Goal: Task Accomplishment & Management: Complete application form

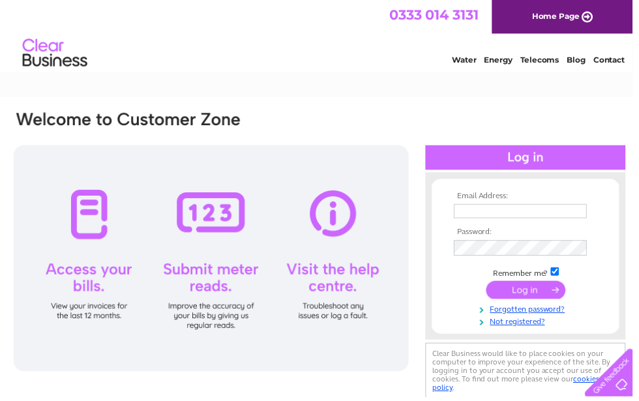
click at [467, 209] on input "text" at bounding box center [525, 213] width 134 height 14
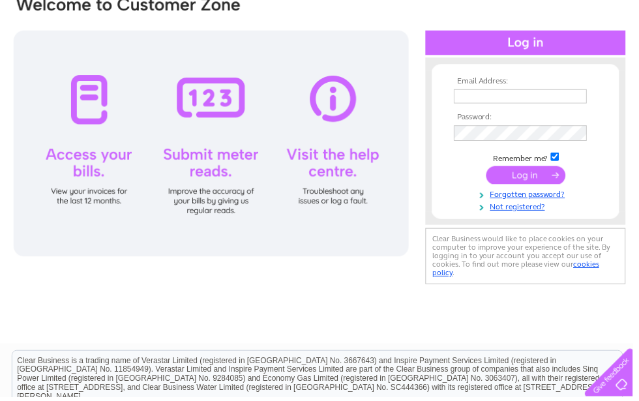
scroll to position [117, 0]
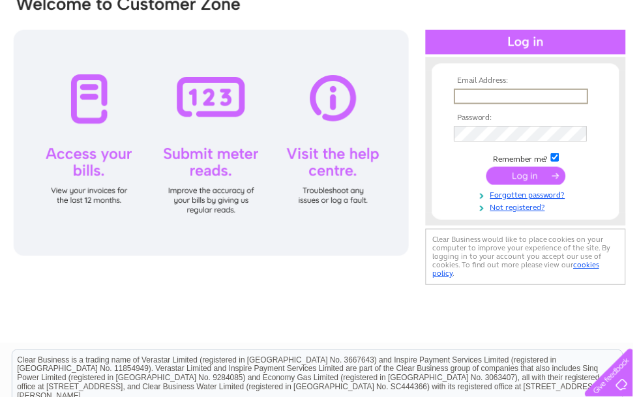
type input "helen.bennett@hotmail.com"
click at [533, 179] on input "submit" at bounding box center [531, 177] width 80 height 18
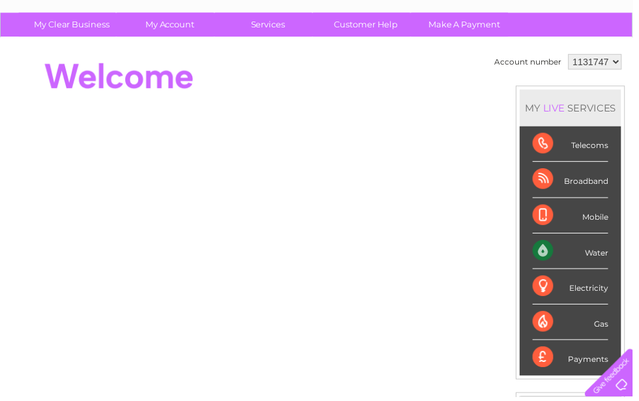
scroll to position [85, 0]
click at [380, 25] on link "Customer Help" at bounding box center [370, 25] width 108 height 24
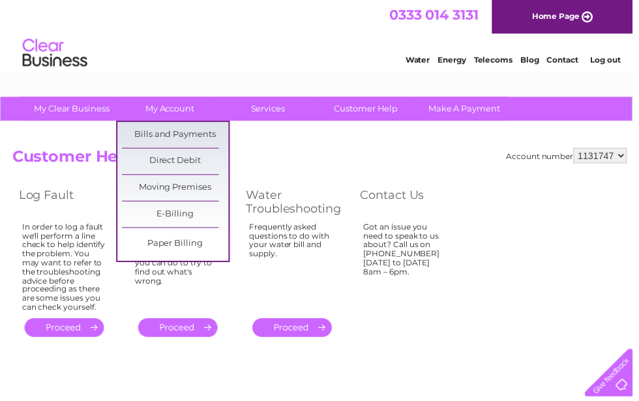
click at [208, 134] on link "Bills and Payments" at bounding box center [177, 136] width 108 height 26
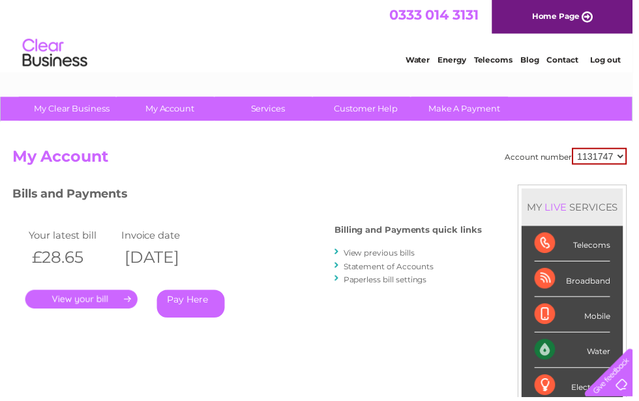
click at [570, 62] on link "Contact" at bounding box center [568, 60] width 32 height 10
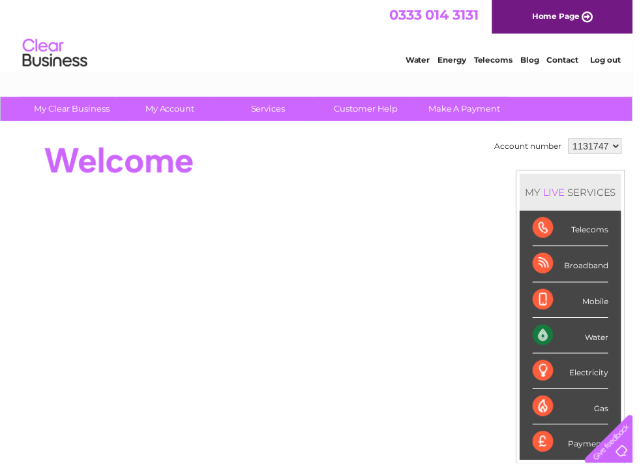
click at [420, 60] on link "Water" at bounding box center [422, 60] width 25 height 10
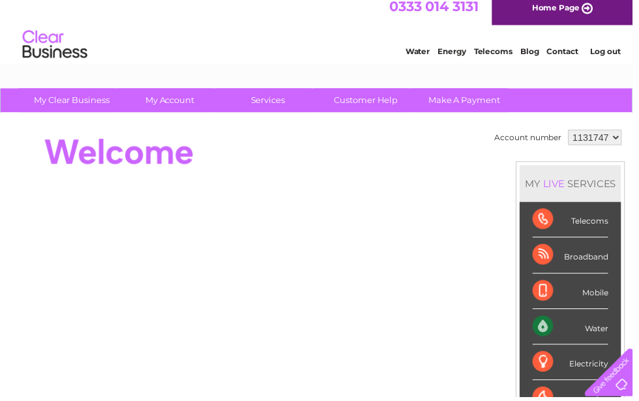
scroll to position [9, 0]
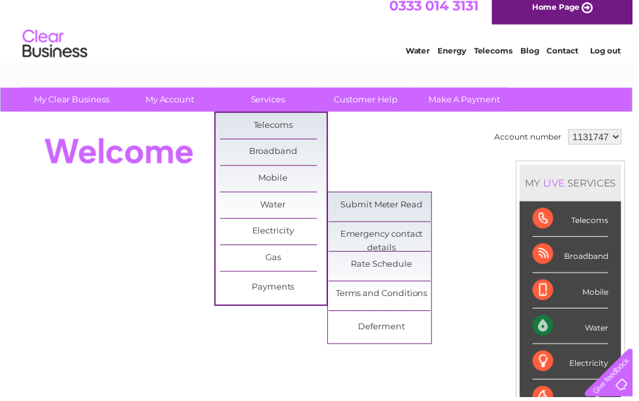
click at [389, 205] on link "Submit Meter Read" at bounding box center [386, 207] width 108 height 26
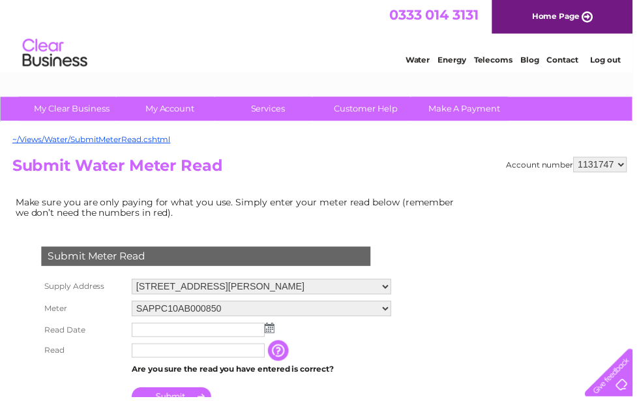
click at [151, 337] on input "text" at bounding box center [200, 333] width 134 height 14
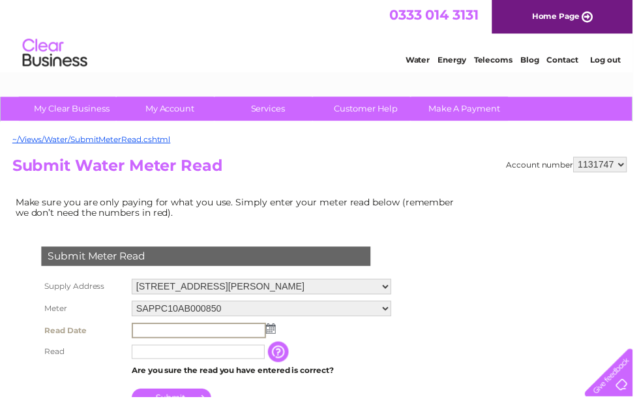
click at [278, 334] on td at bounding box center [264, 334] width 269 height 22
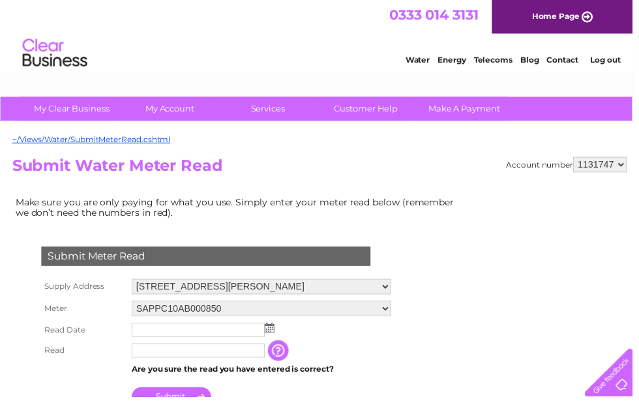
click at [277, 335] on img at bounding box center [272, 331] width 10 height 10
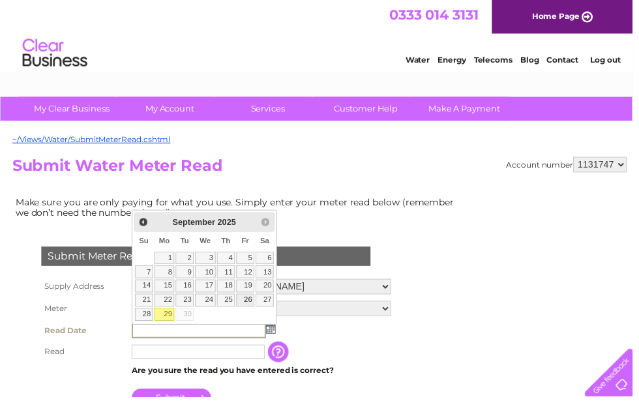
click at [252, 307] on link "26" at bounding box center [248, 303] width 18 height 13
type input "2025/09/26"
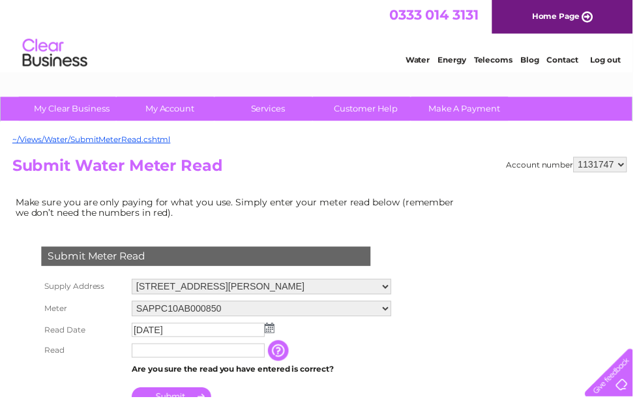
click at [152, 355] on input "text" at bounding box center [200, 354] width 134 height 14
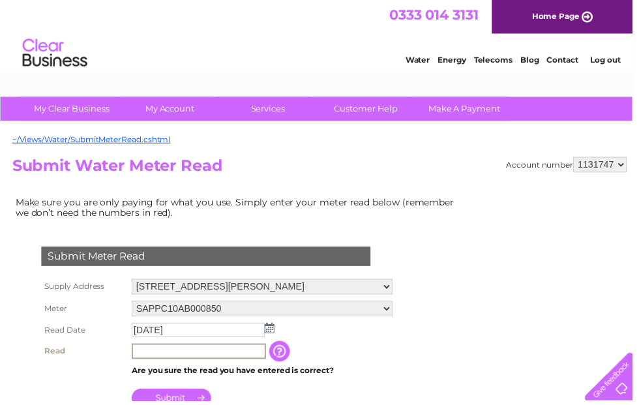
scroll to position [46, 0]
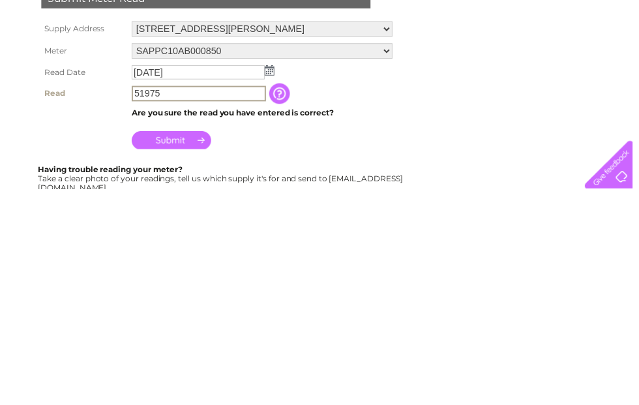
click at [287, 298] on input "button" at bounding box center [283, 308] width 23 height 21
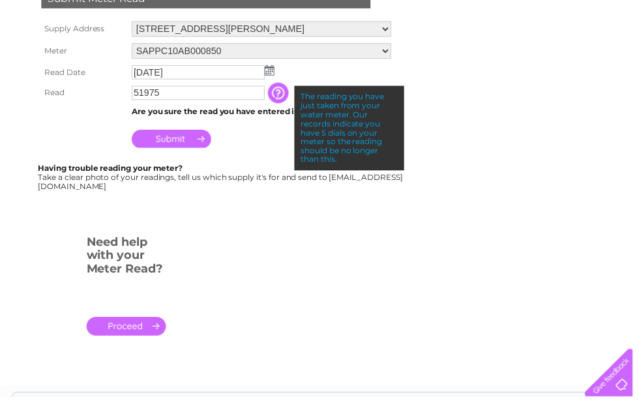
click at [192, 93] on input "51975" at bounding box center [200, 94] width 134 height 14
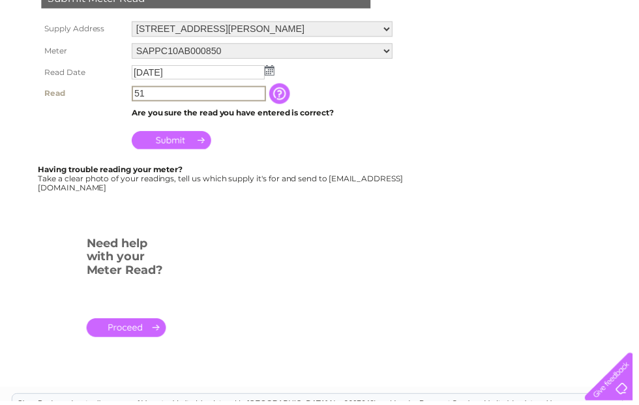
type input "5"
type input "00519"
click at [287, 100] on input "button" at bounding box center [283, 94] width 23 height 21
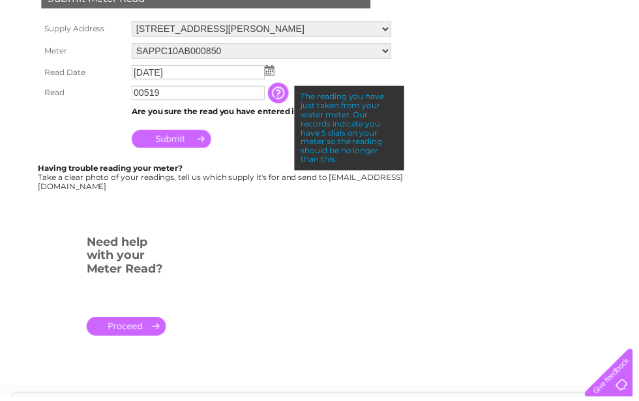
click at [181, 145] on input "Submit" at bounding box center [173, 140] width 80 height 18
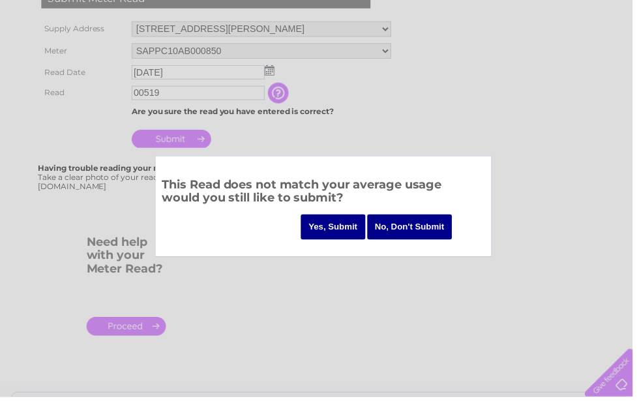
click at [395, 231] on input "No, Don't Submit" at bounding box center [414, 229] width 86 height 25
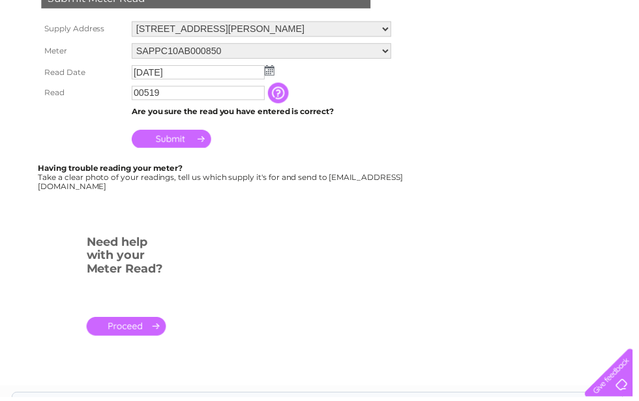
click at [135, 330] on link "." at bounding box center [127, 329] width 80 height 19
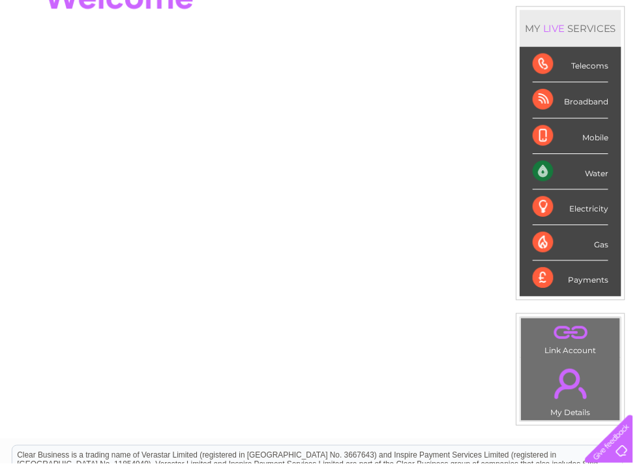
scroll to position [164, 0]
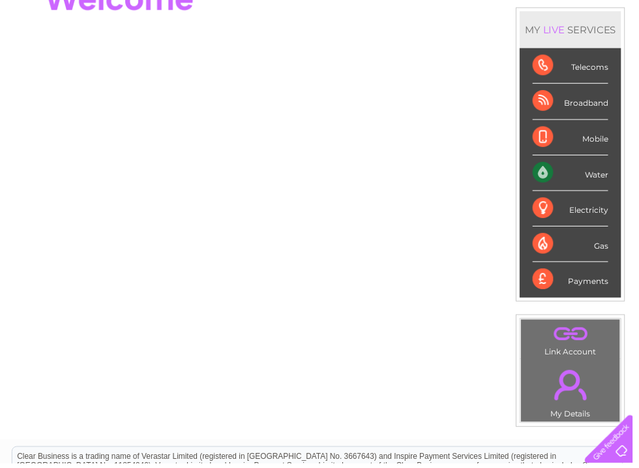
click at [578, 176] on div "Water" at bounding box center [576, 175] width 76 height 36
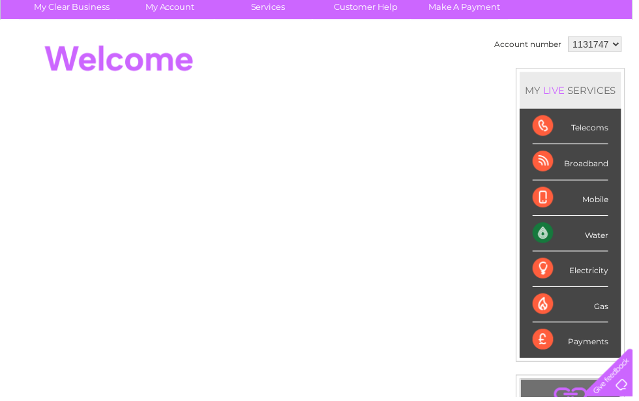
scroll to position [0, 0]
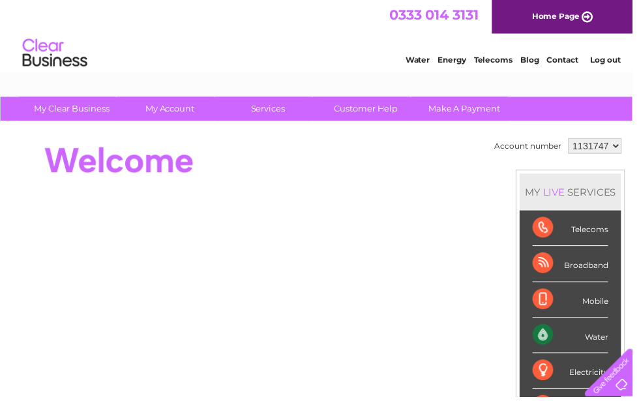
click at [376, 106] on link "Customer Help" at bounding box center [370, 110] width 108 height 24
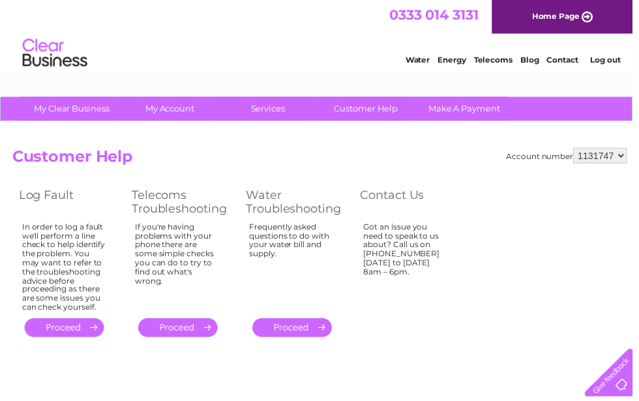
click at [568, 65] on link "Contact" at bounding box center [568, 60] width 32 height 10
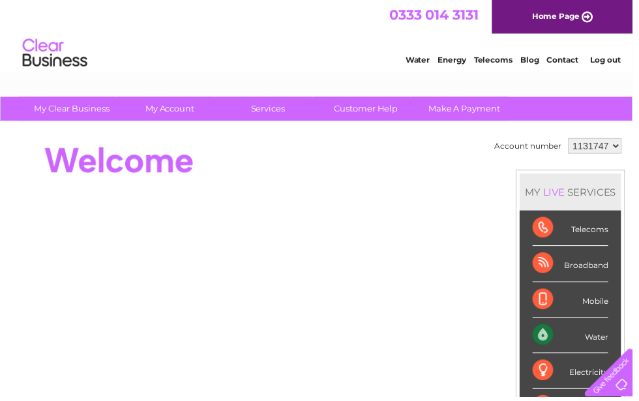
click at [368, 109] on link "Customer Help" at bounding box center [370, 110] width 108 height 24
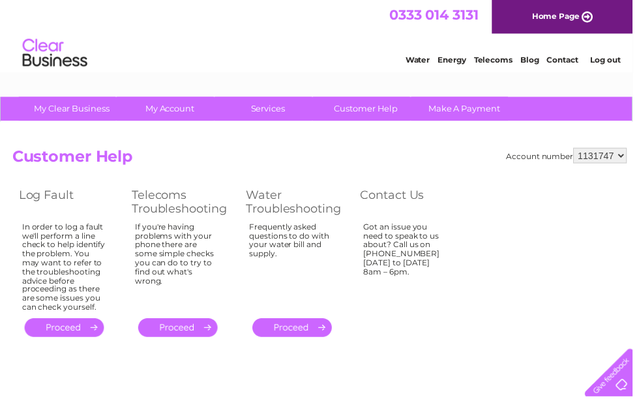
click at [299, 323] on link "." at bounding box center [295, 331] width 80 height 19
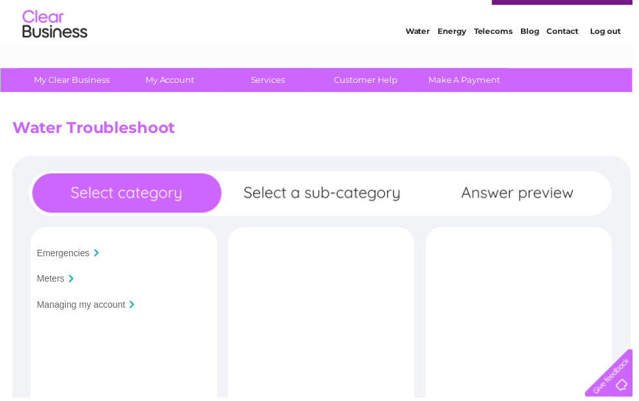
scroll to position [27, 0]
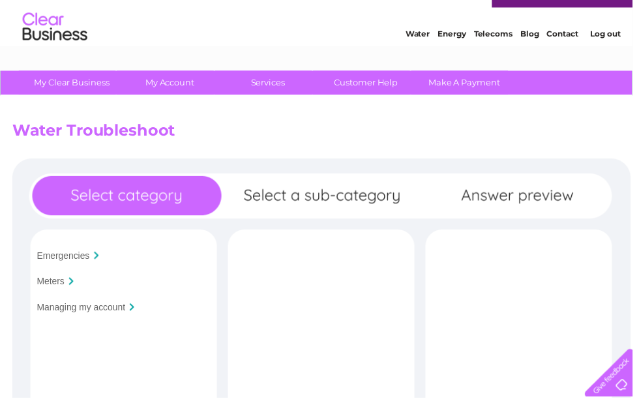
click at [104, 313] on input "Managing my account" at bounding box center [81, 310] width 89 height 10
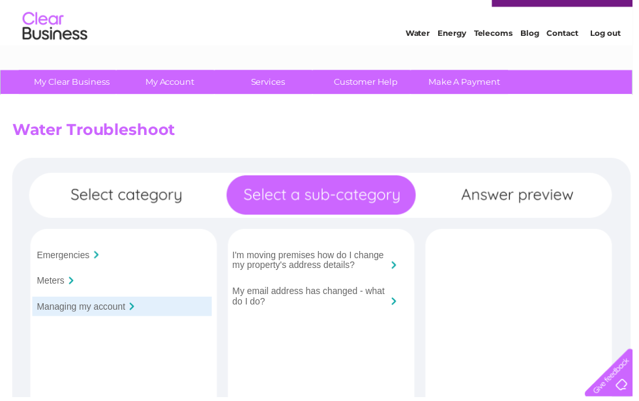
click at [331, 266] on input "I'm moving premises how do I change my property's address details?" at bounding box center [313, 262] width 157 height 21
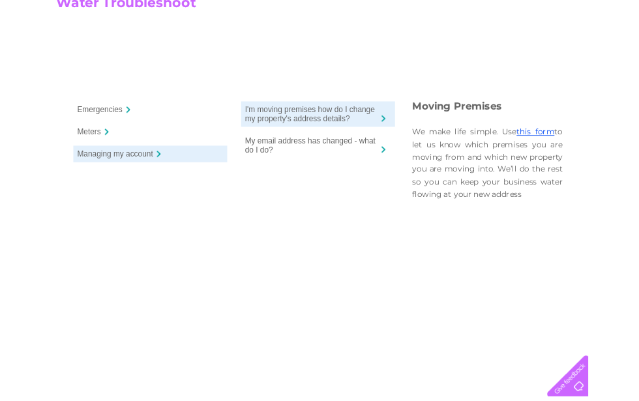
scroll to position [0, 0]
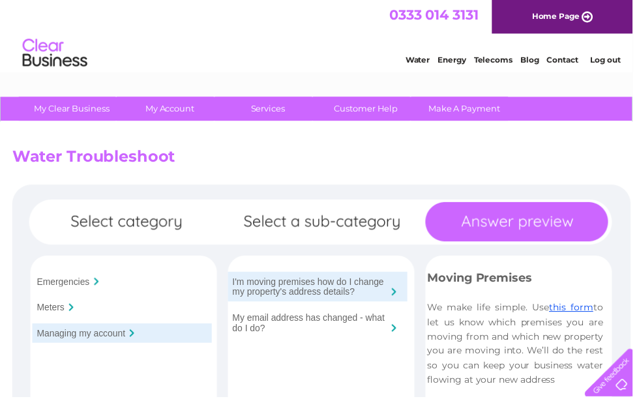
click at [378, 166] on h2 "Water Troubleshoot" at bounding box center [322, 161] width 621 height 25
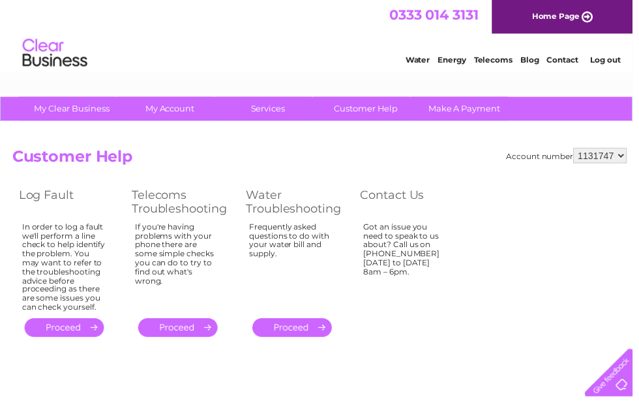
click at [377, 108] on link "Customer Help" at bounding box center [370, 110] width 108 height 24
click at [307, 325] on link "." at bounding box center [295, 331] width 80 height 19
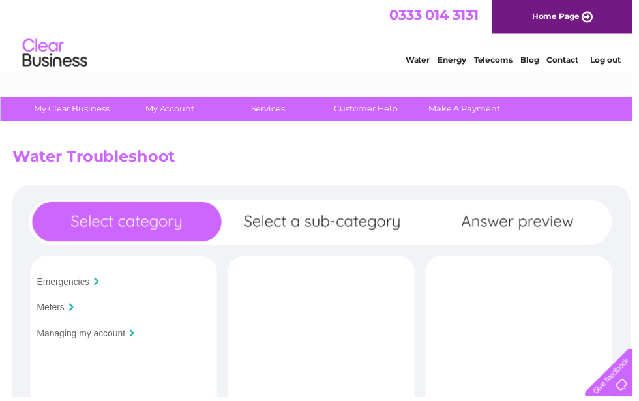
click at [119, 340] on input "Managing my account" at bounding box center [81, 336] width 89 height 10
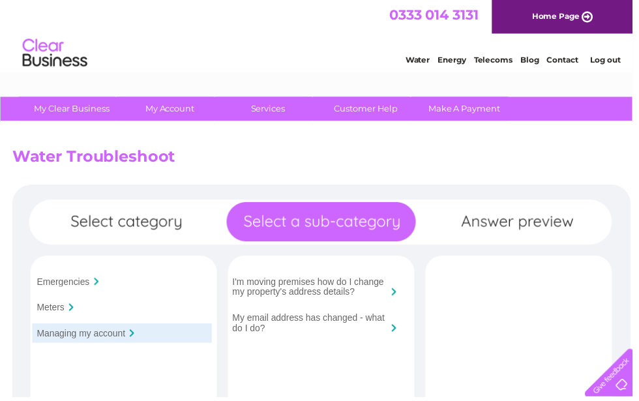
click at [357, 289] on input "I'm moving premises how do I change my property's address details?" at bounding box center [313, 289] width 157 height 21
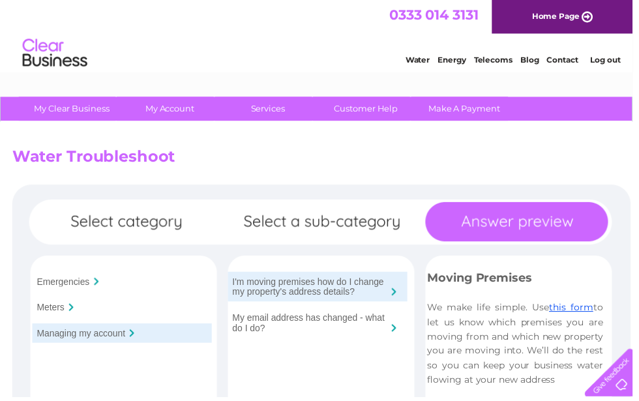
click at [578, 310] on link "this form" at bounding box center [577, 311] width 44 height 12
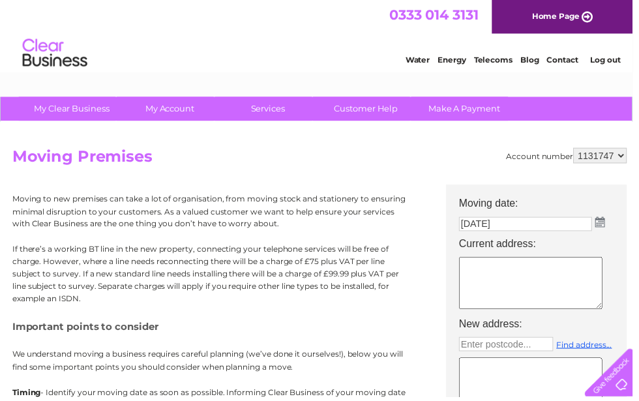
click at [308, 160] on h2 "Moving Premises" at bounding box center [322, 161] width 621 height 25
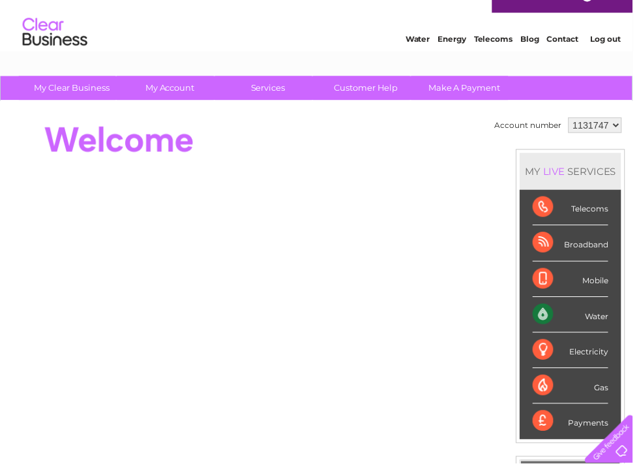
scroll to position [21, 0]
click at [365, 91] on link "Customer Help" at bounding box center [370, 89] width 108 height 24
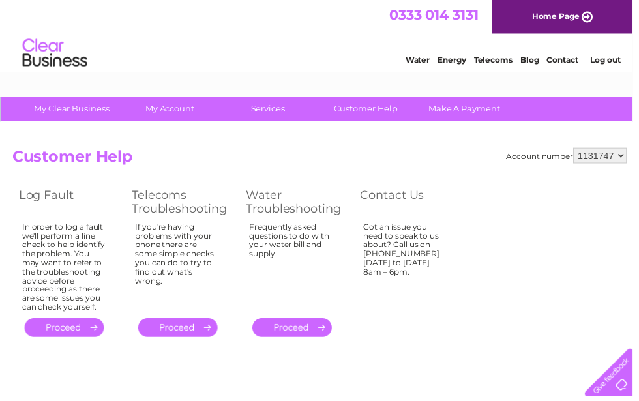
click at [368, 104] on link "Customer Help" at bounding box center [370, 110] width 108 height 24
click at [573, 63] on link "Contact" at bounding box center [568, 60] width 32 height 10
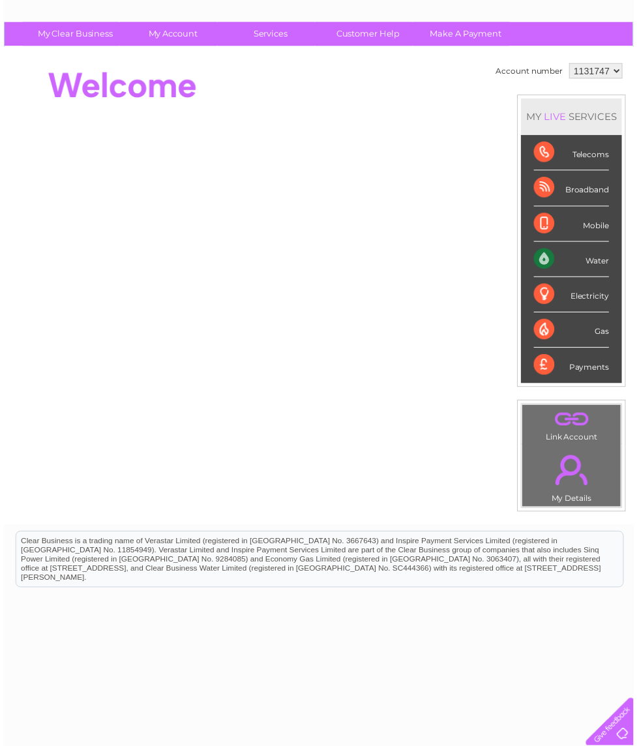
scroll to position [76, 0]
